Goal: Information Seeking & Learning: Learn about a topic

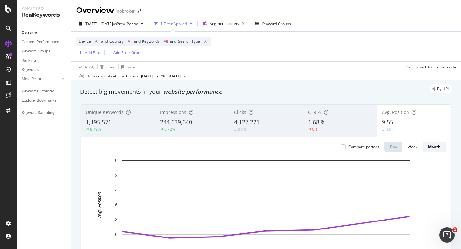
click at [114, 17] on div "2025 Apr. 1st - Oct. 10th vs Prev. Period 1 Filter Applied Segment: society Key…" at bounding box center [266, 48] width 390 height 64
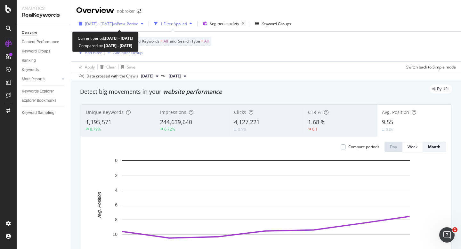
click at [113, 24] on span "2025 Apr. 1st - Oct. 10th" at bounding box center [99, 23] width 28 height 5
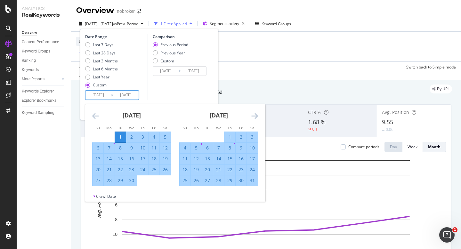
click at [96, 92] on input "2025/04/01" at bounding box center [98, 95] width 26 height 9
click at [254, 116] on icon "Move forward to switch to the next month." at bounding box center [254, 116] width 7 height 8
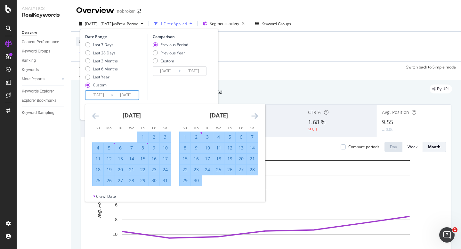
click at [254, 116] on icon "Move forward to switch to the next month." at bounding box center [254, 116] width 7 height 8
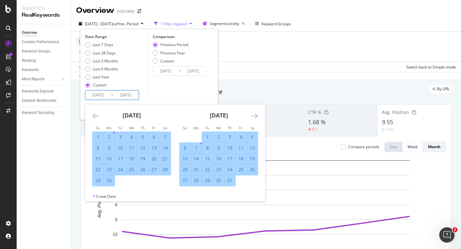
click at [254, 116] on icon "Move forward to switch to the next month." at bounding box center [254, 116] width 7 height 8
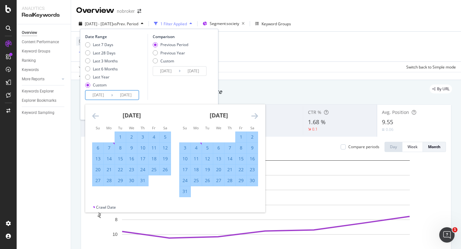
click at [255, 115] on icon "Move forward to switch to the next month." at bounding box center [254, 116] width 7 height 8
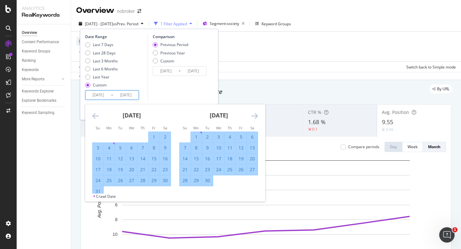
click at [255, 115] on icon "Move forward to switch to the next month." at bounding box center [254, 116] width 7 height 8
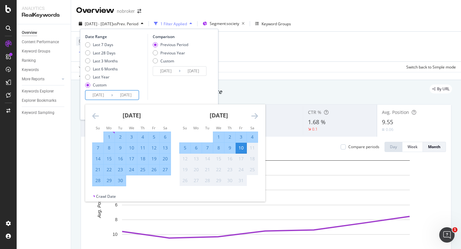
click at [218, 136] on div "1" at bounding box center [218, 137] width 11 height 6
type input "2025/10/01"
type input "2025/09/21"
type input "2025/09/30"
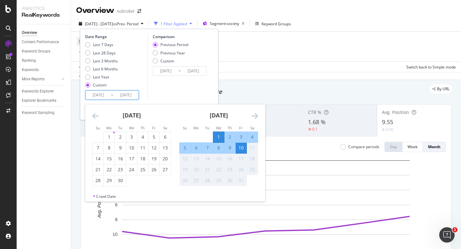
click at [191, 87] on div "Comparison Previous Period Previous Year Custom 2025/09/21 Navigate forward to …" at bounding box center [177, 67] width 61 height 66
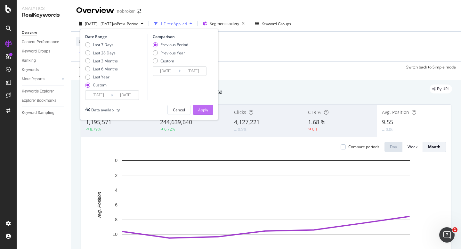
click at [207, 109] on div "Apply" at bounding box center [203, 109] width 10 height 5
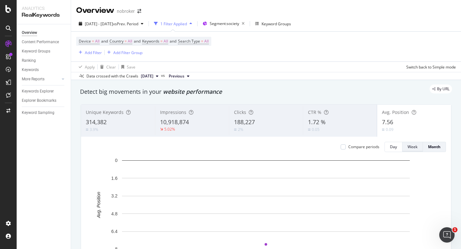
click at [403, 144] on button "Week" at bounding box center [412, 147] width 20 height 10
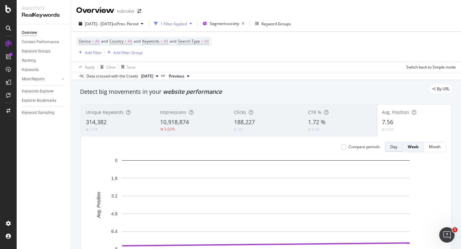
click at [391, 148] on div "Day" at bounding box center [393, 146] width 7 height 5
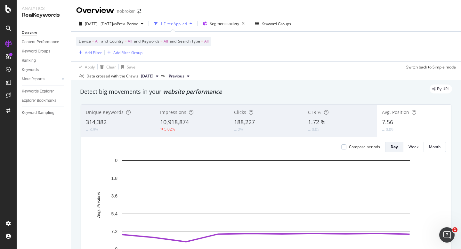
click at [255, 122] on div "188,227" at bounding box center [266, 122] width 64 height 8
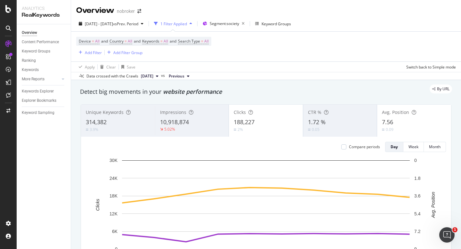
click at [187, 117] on div "Impressions 10,918,874 5.02%" at bounding box center [192, 120] width 74 height 29
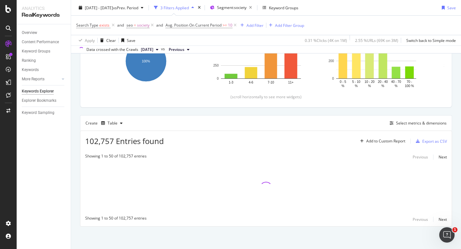
scroll to position [114, 0]
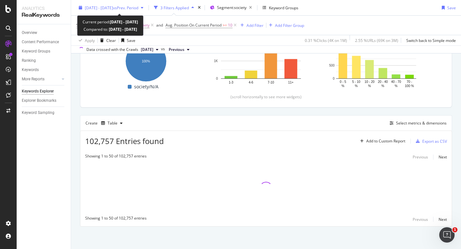
click at [128, 10] on span "vs Prev. Period" at bounding box center [125, 7] width 25 height 5
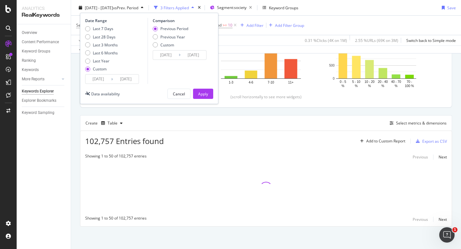
click at [96, 81] on input "2025/10/01" at bounding box center [98, 79] width 26 height 9
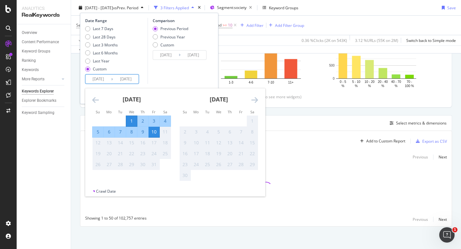
click at [166, 66] on div "Comparison Previous Period Previous Year Custom 2025/09/21 Navigate forward to …" at bounding box center [177, 51] width 61 height 66
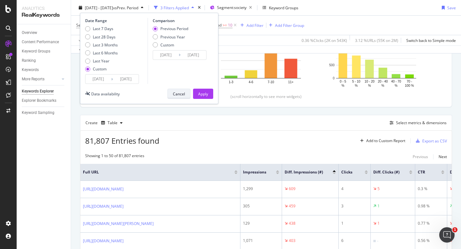
click at [179, 90] on div "Cancel" at bounding box center [179, 93] width 12 height 9
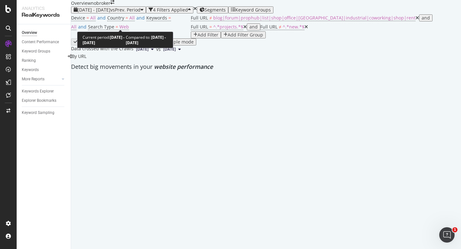
click at [99, 13] on span "2024 Mar. 1st - Mar. 30th" at bounding box center [93, 10] width 33 height 6
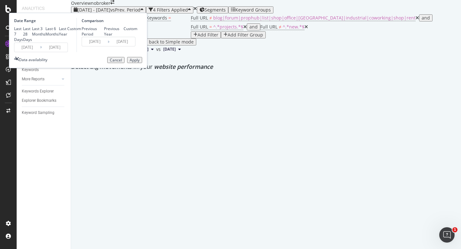
click at [32, 42] on div "Last 28 Days" at bounding box center [27, 34] width 9 height 16
type input "[DATE]"
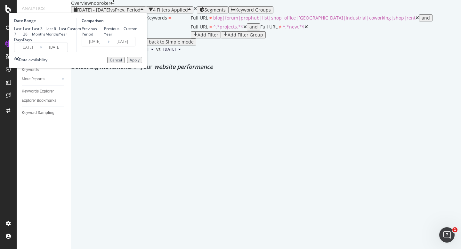
click at [139, 62] on div "Apply" at bounding box center [135, 60] width 10 height 4
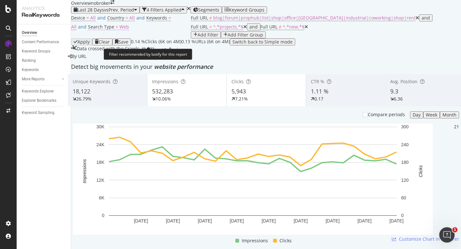
click at [129, 30] on span "Web" at bounding box center [124, 27] width 10 height 6
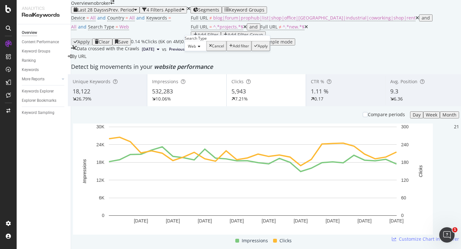
click at [201, 51] on div "Web" at bounding box center [196, 46] width 22 height 10
click at [204, 58] on div "All" at bounding box center [195, 54] width 21 height 7
click at [254, 48] on div "Apply" at bounding box center [259, 46] width 10 height 4
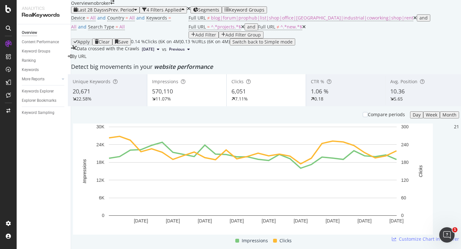
click at [390, 95] on span "10.36" at bounding box center [397, 91] width 14 height 8
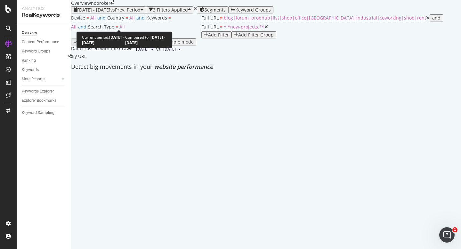
click at [110, 13] on span "[DATE] - [DATE]" at bounding box center [93, 10] width 33 height 6
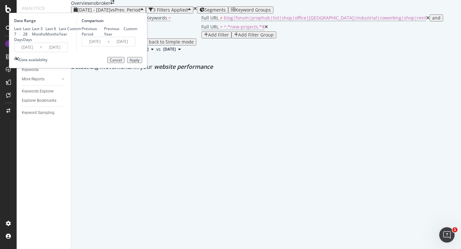
click at [32, 42] on div "Last 28 Days" at bounding box center [27, 34] width 9 height 16
type input "[DATE]"
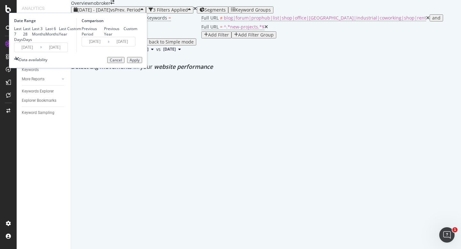
click at [139, 62] on div "Apply" at bounding box center [135, 60] width 10 height 4
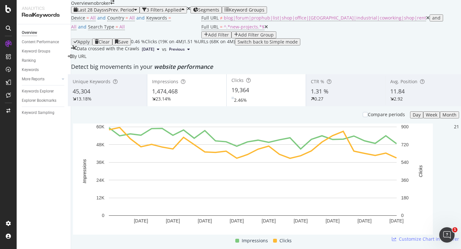
click at [409, 102] on div "2.92" at bounding box center [424, 99] width 69 height 6
